Goal: Transaction & Acquisition: Download file/media

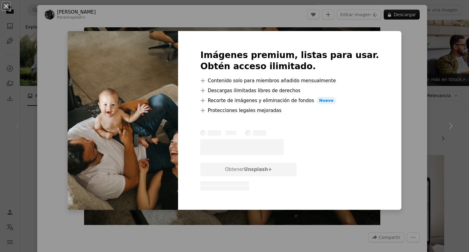
scroll to position [1503, 0]
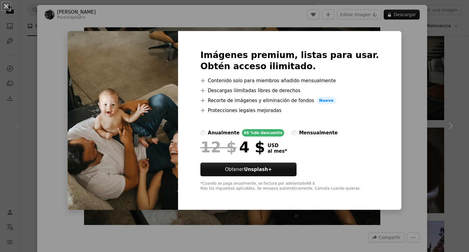
click at [389, 47] on div "An X shape Imágenes premium, listas para usar. Obtén acceso ilimitado. A plus s…" at bounding box center [234, 126] width 469 height 252
